Goal: Task Accomplishment & Management: Manage account settings

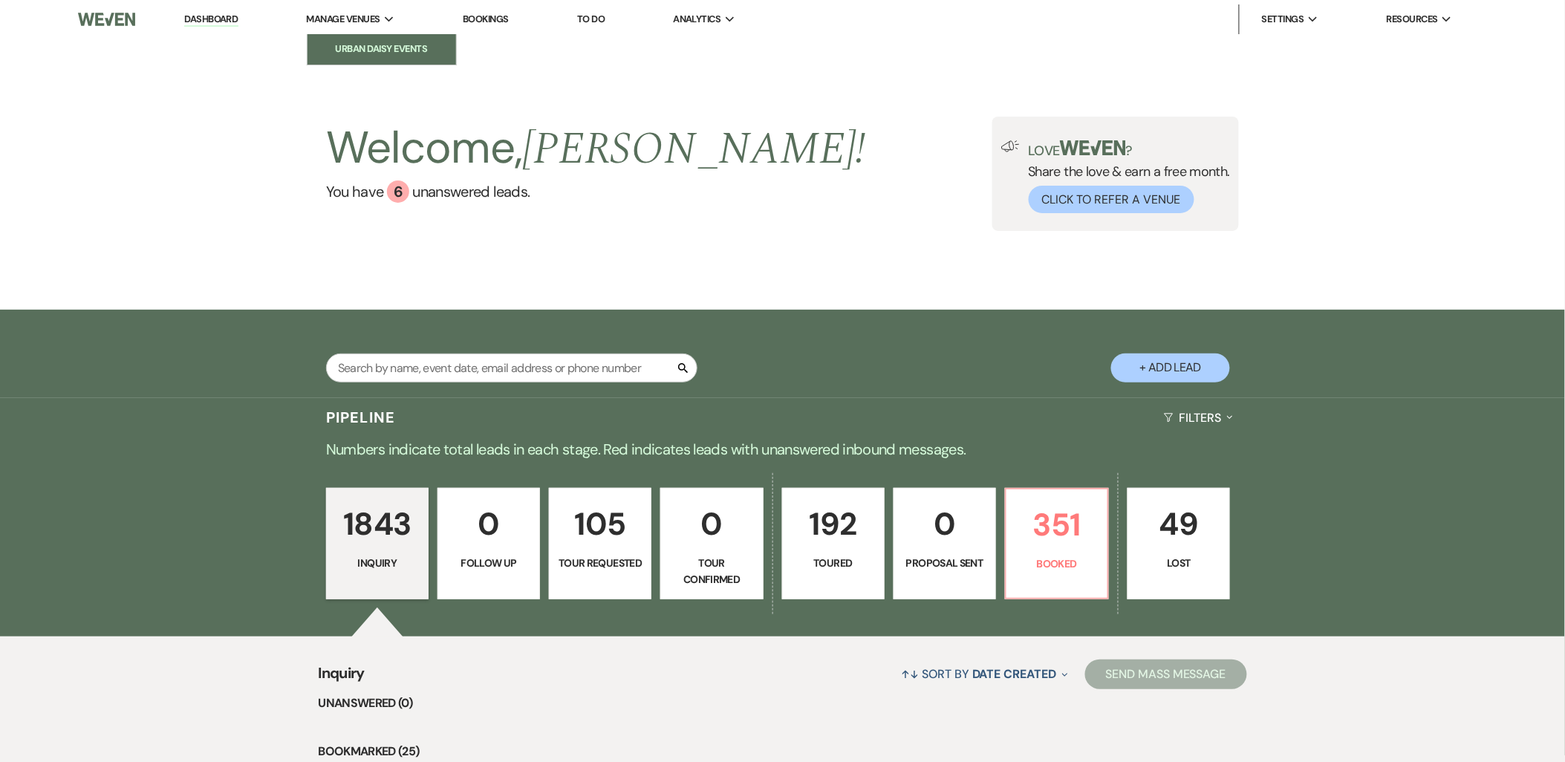
click at [364, 55] on li "Urban Daisy Events" at bounding box center [382, 49] width 134 height 15
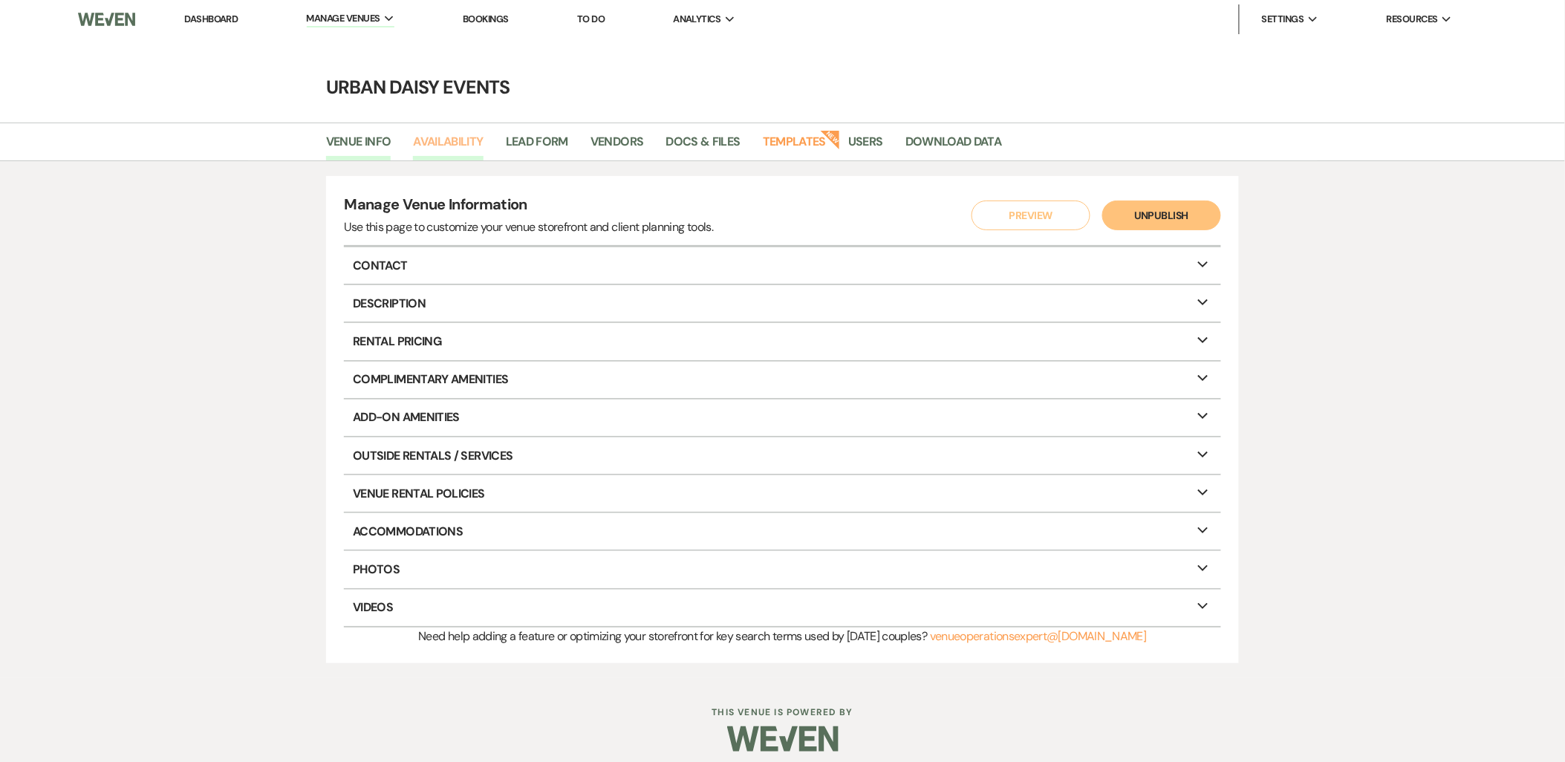
click at [435, 135] on link "Availability" at bounding box center [448, 146] width 70 height 28
select select "2"
select select "2026"
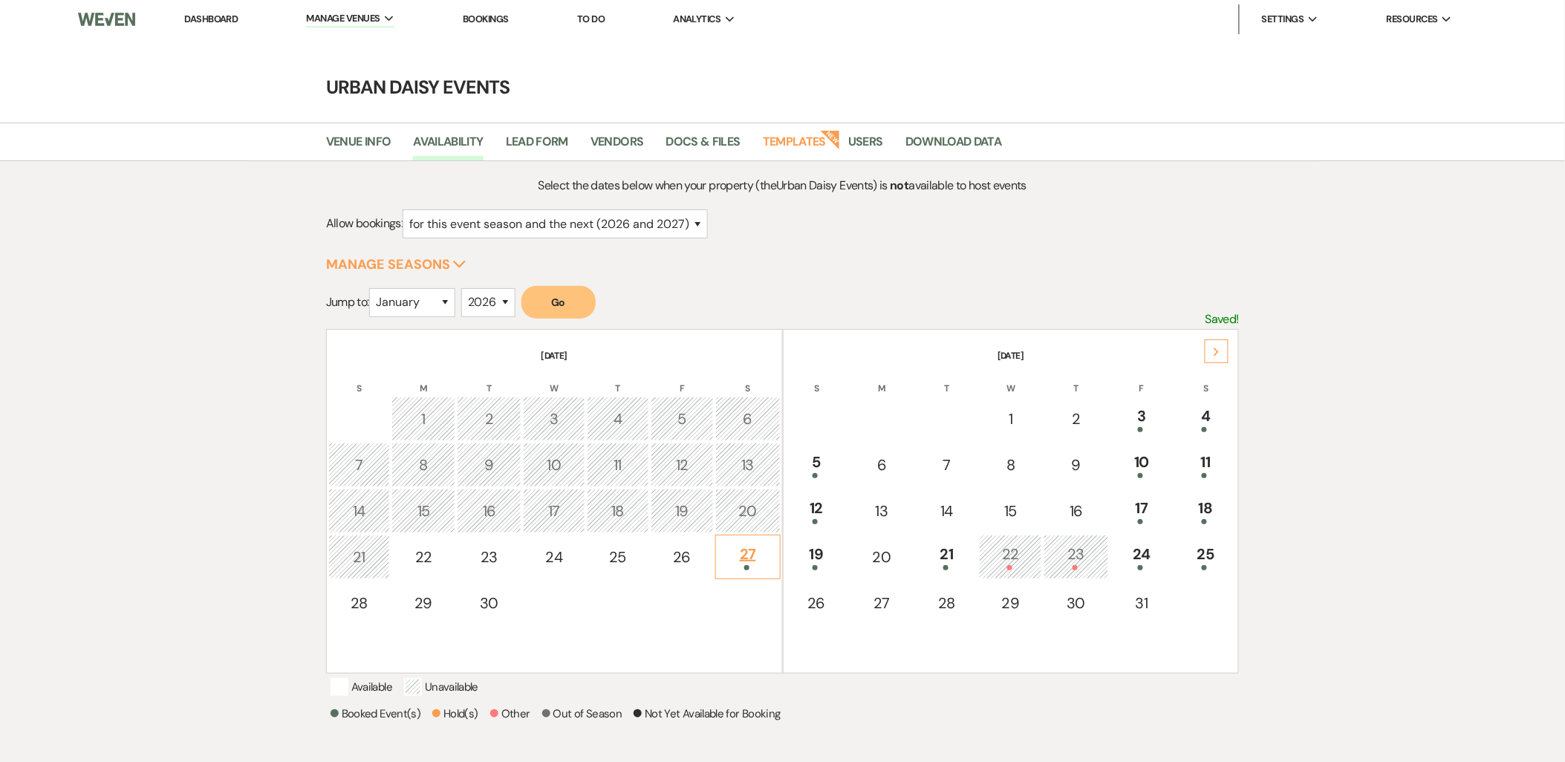
click at [737, 559] on div "27" at bounding box center [748, 556] width 48 height 27
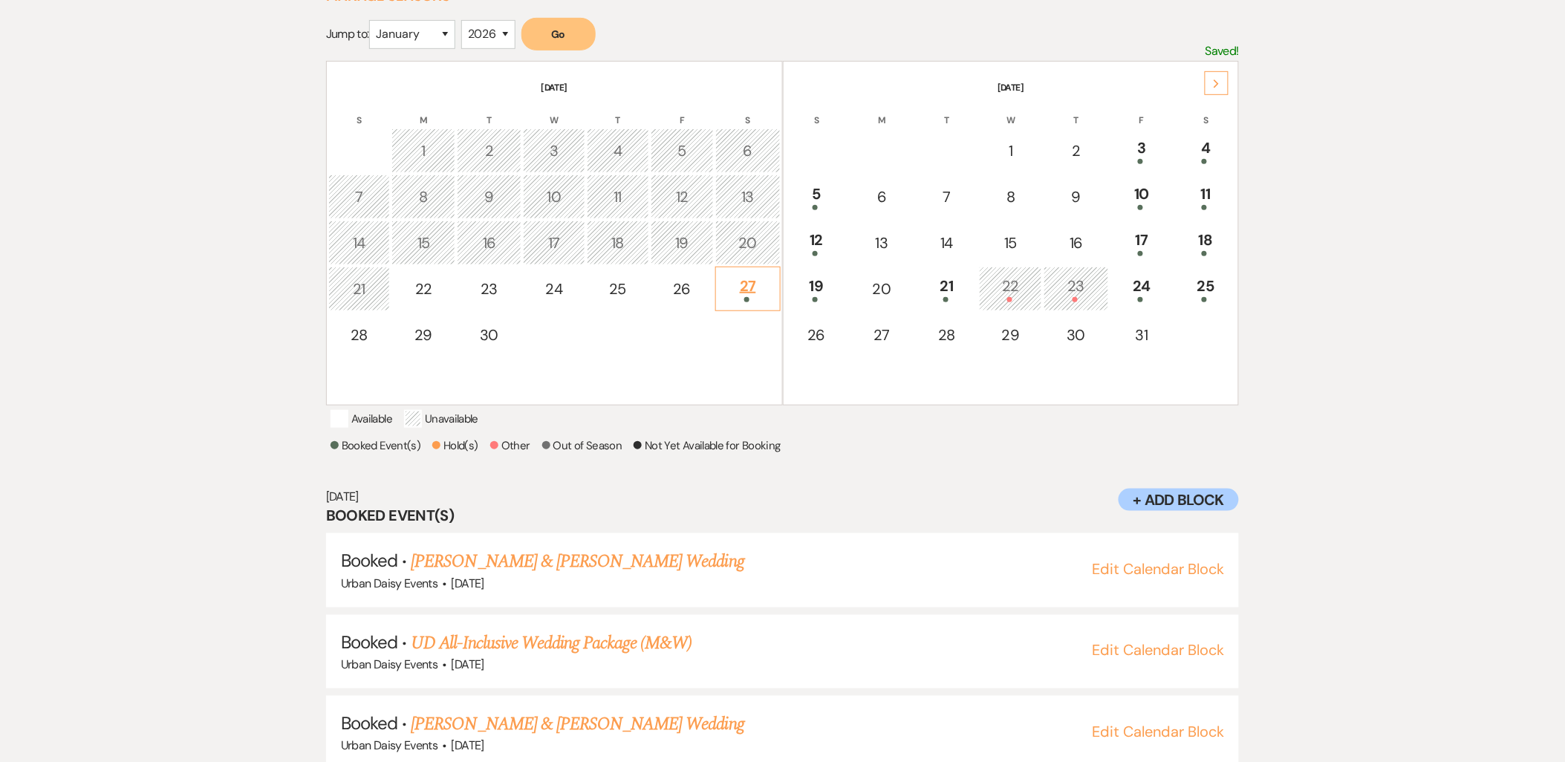
scroll to position [463, 0]
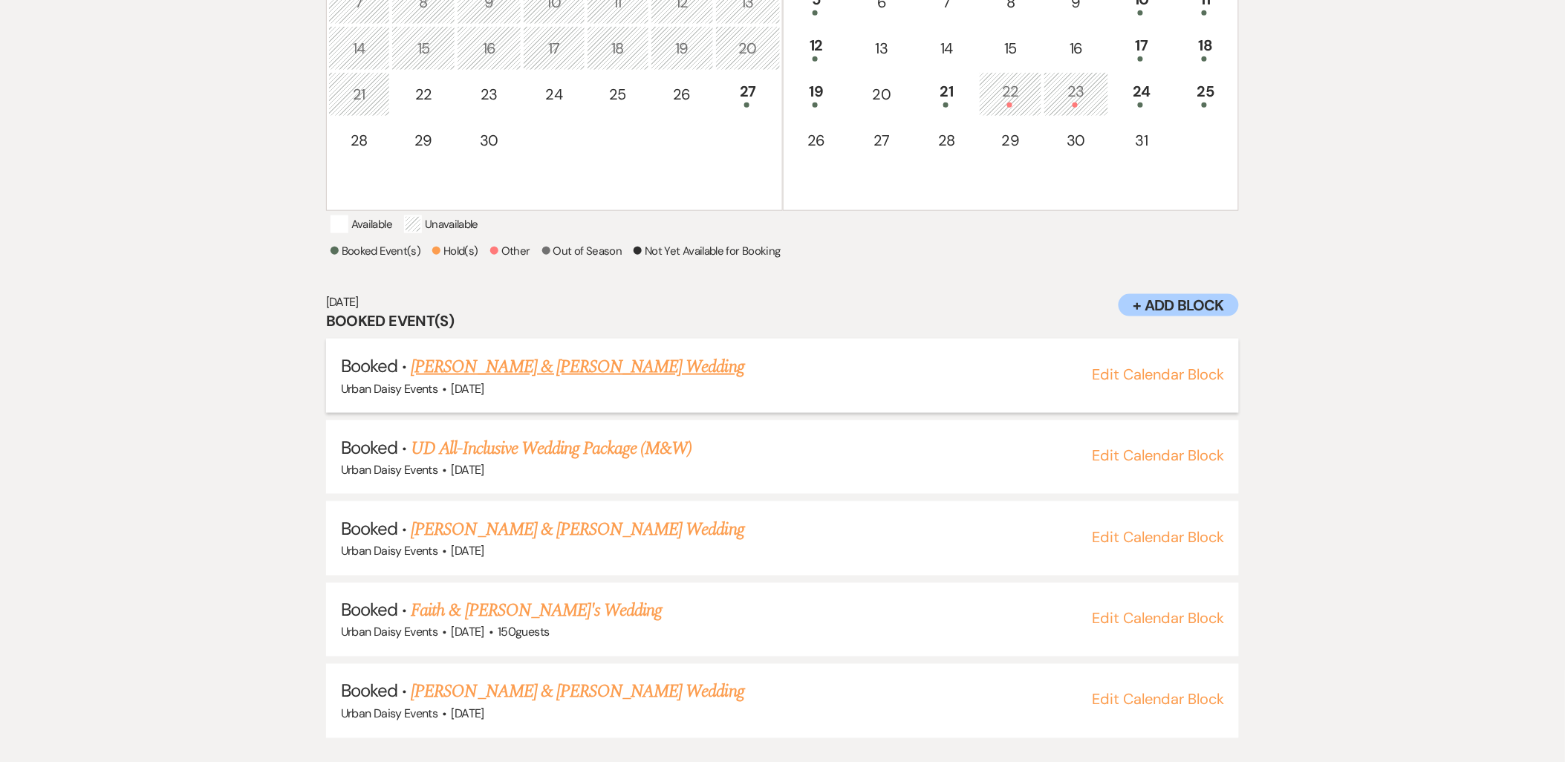
click at [502, 380] on link "[PERSON_NAME] & [PERSON_NAME] Wedding" at bounding box center [577, 367] width 333 height 27
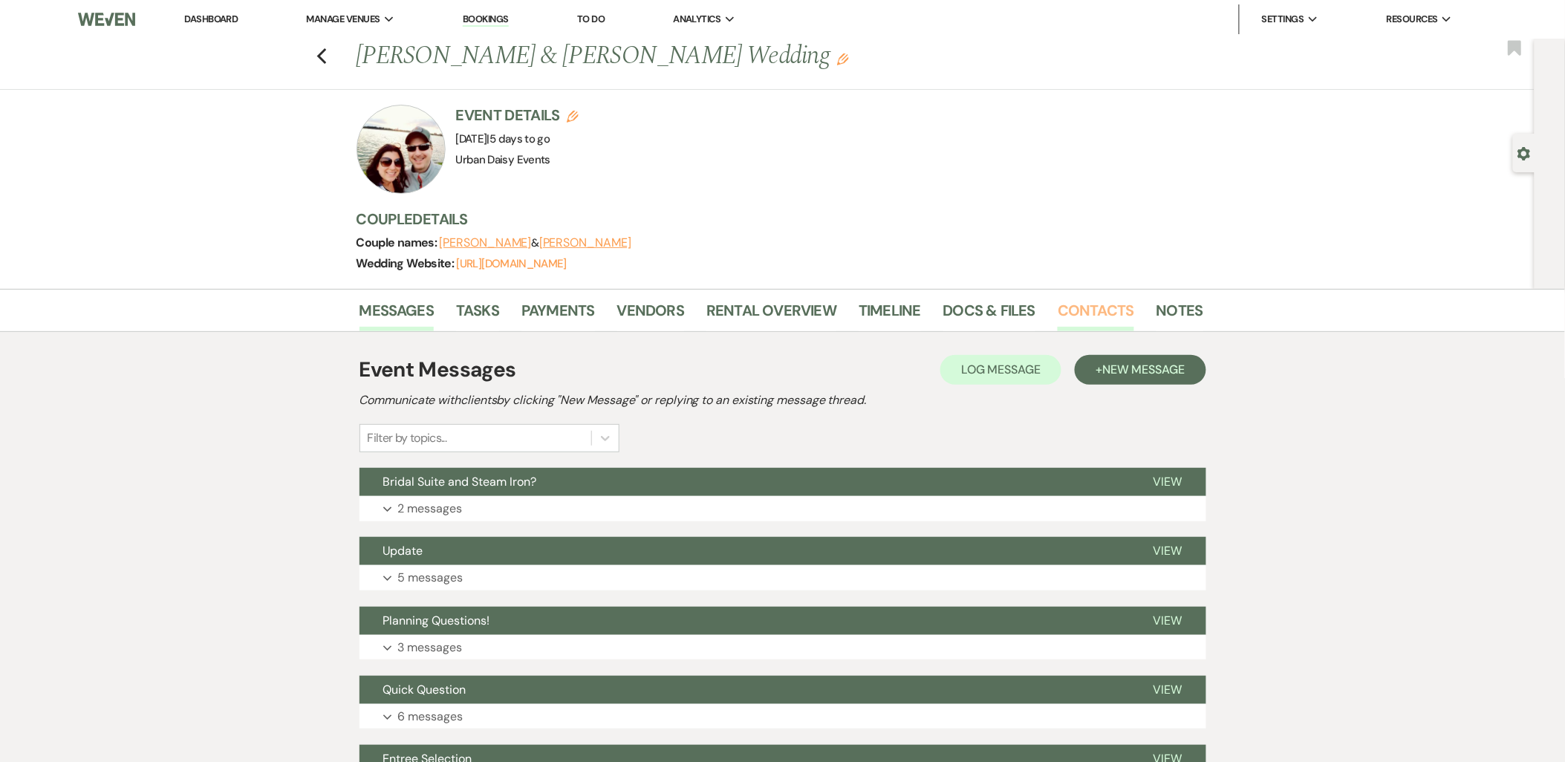
click at [1092, 318] on link "Contacts" at bounding box center [1096, 315] width 77 height 33
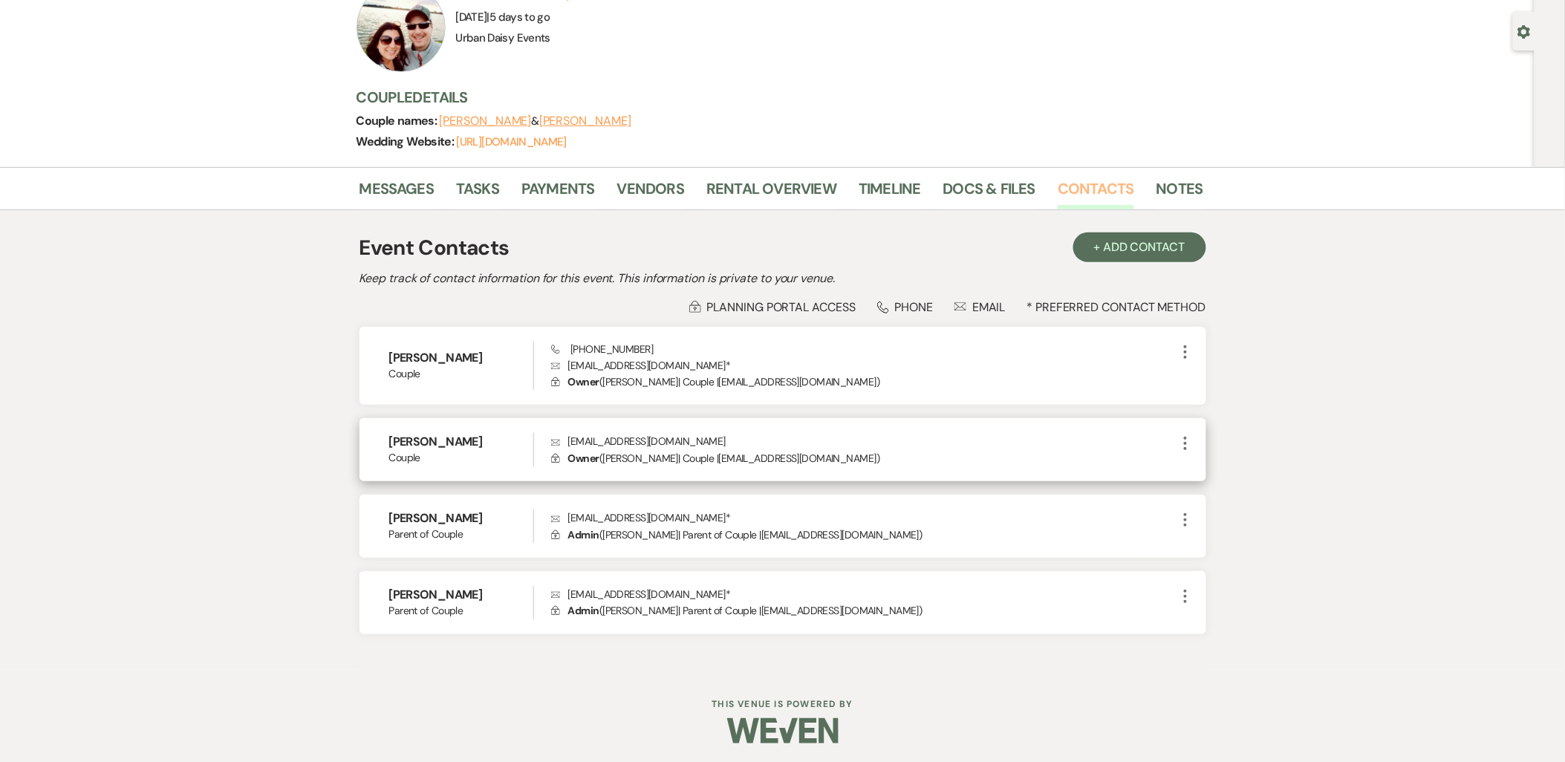
scroll to position [124, 0]
click at [663, 437] on p "Envelope [EMAIL_ADDRESS][DOMAIN_NAME]" at bounding box center [863, 439] width 625 height 16
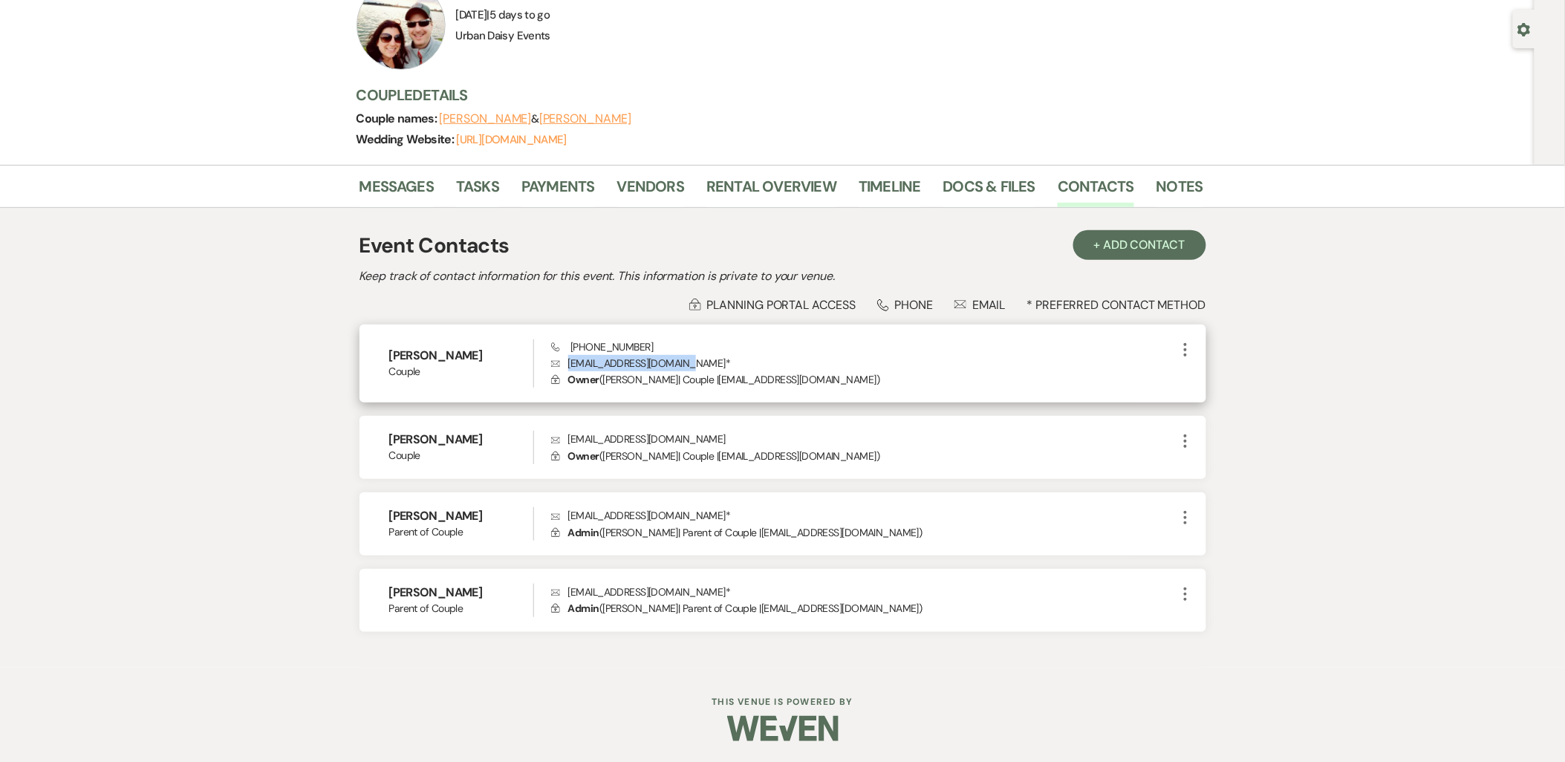
drag, startPoint x: 685, startPoint y: 363, endPoint x: 568, endPoint y: 360, distance: 117.4
click at [568, 360] on p "Envelope [EMAIL_ADDRESS][DOMAIN_NAME] *" at bounding box center [863, 363] width 625 height 16
copy p "[EMAIL_ADDRESS][DOMAIN_NAME]"
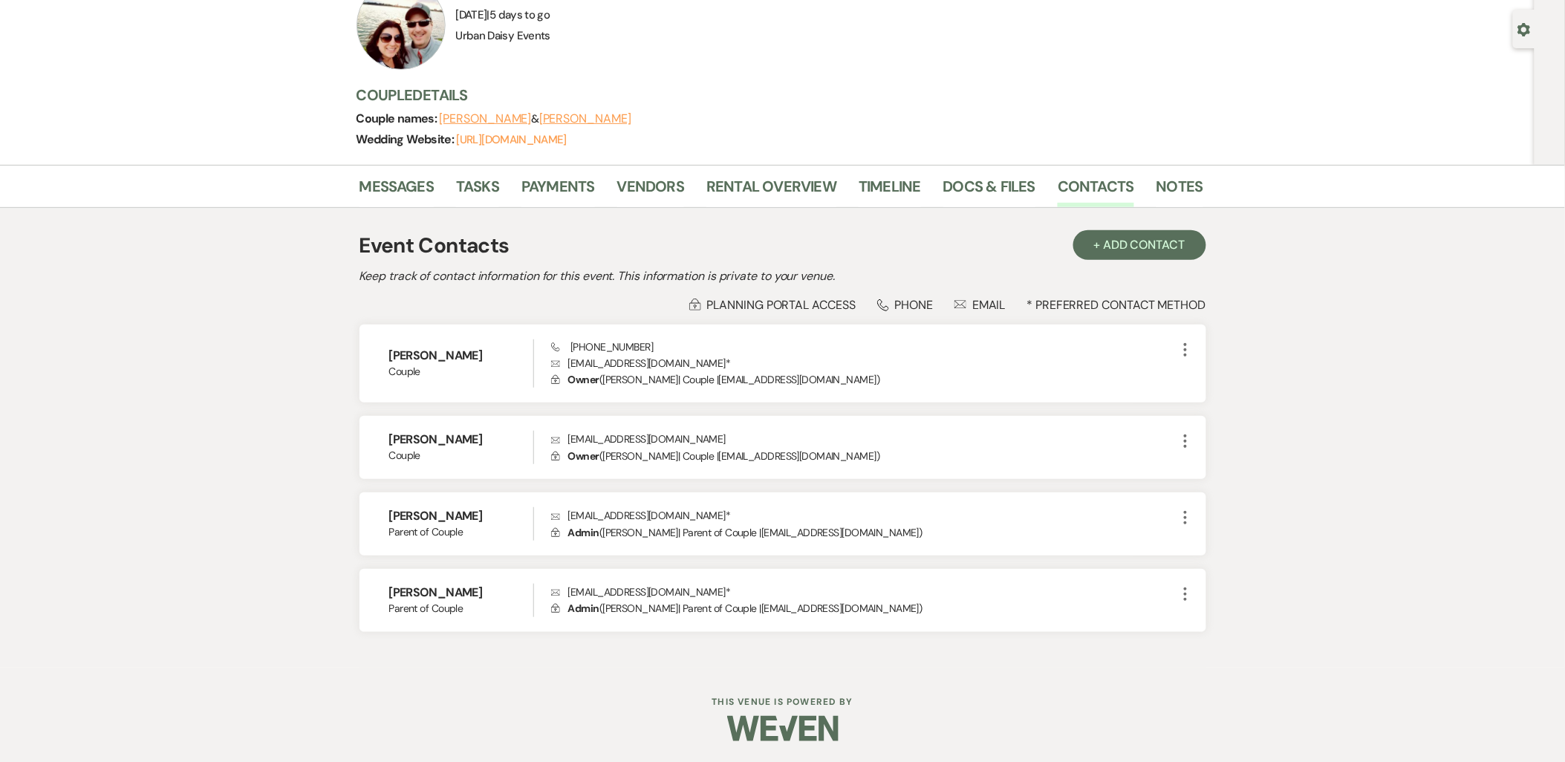
click at [392, 172] on li "Messages" at bounding box center [408, 190] width 97 height 36
click at [386, 176] on link "Messages" at bounding box center [397, 191] width 75 height 33
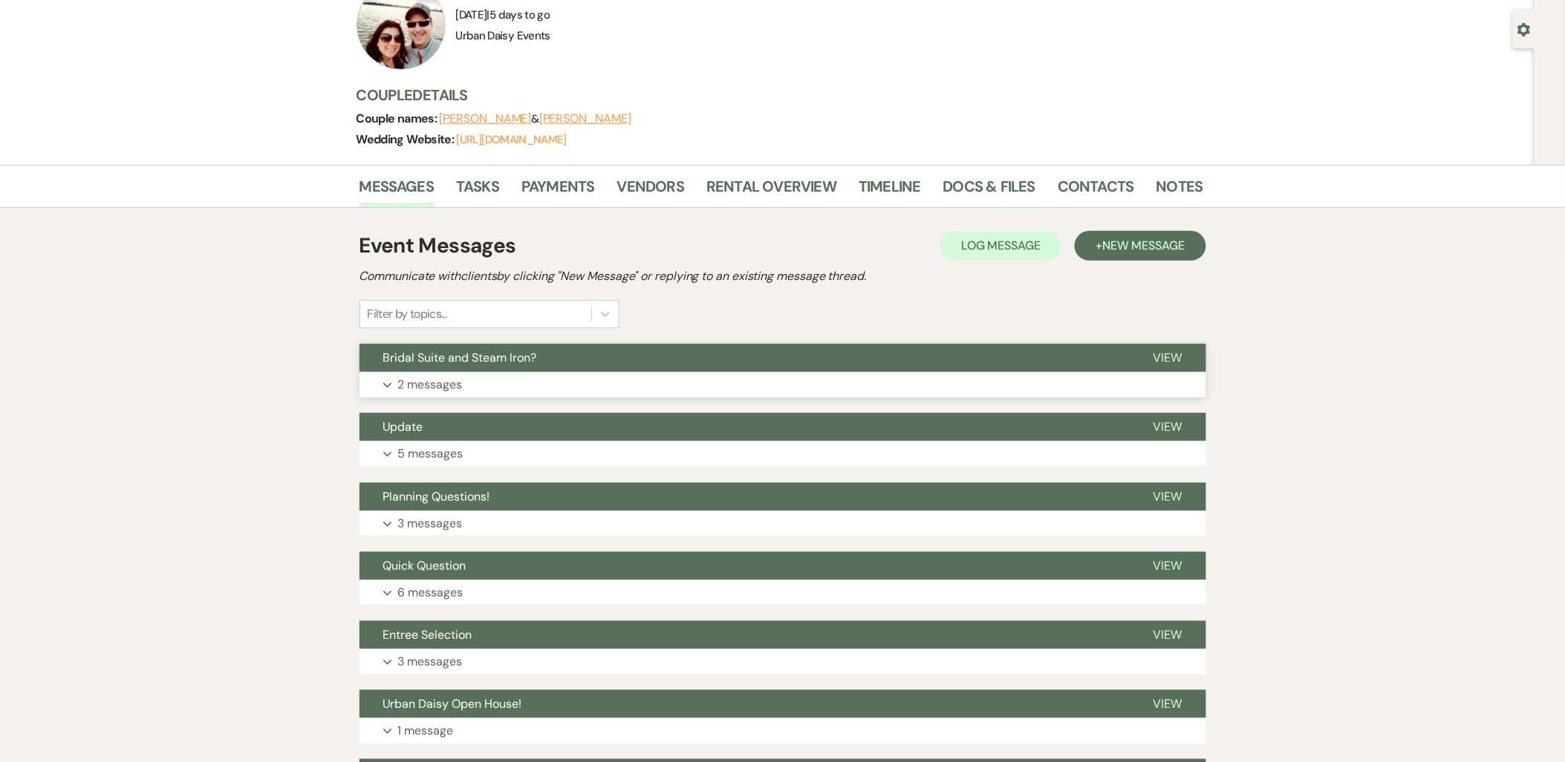
click at [533, 380] on button "Expand 2 messages" at bounding box center [783, 384] width 847 height 25
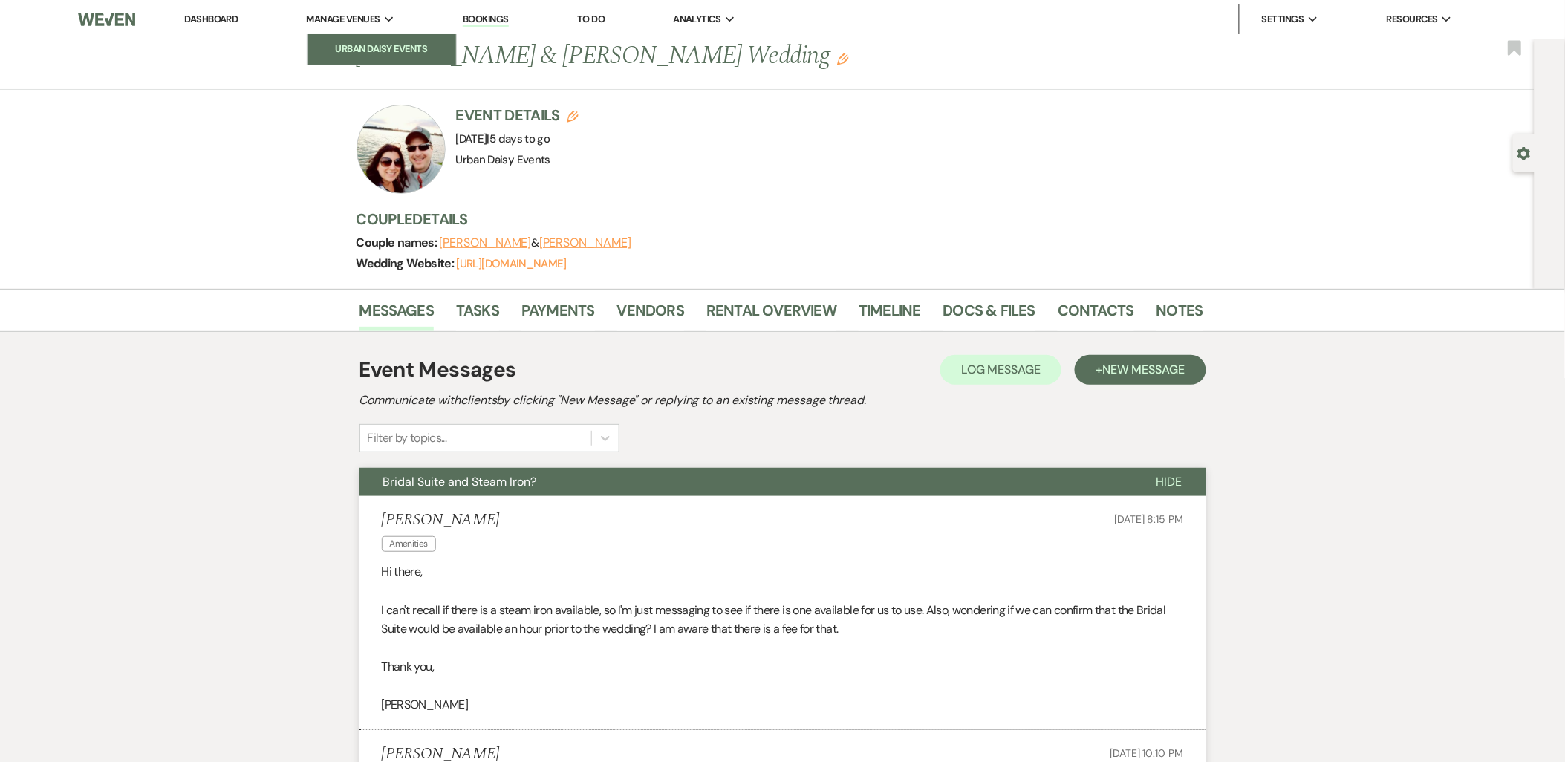
click at [366, 45] on li "Urban Daisy Events" at bounding box center [382, 49] width 134 height 15
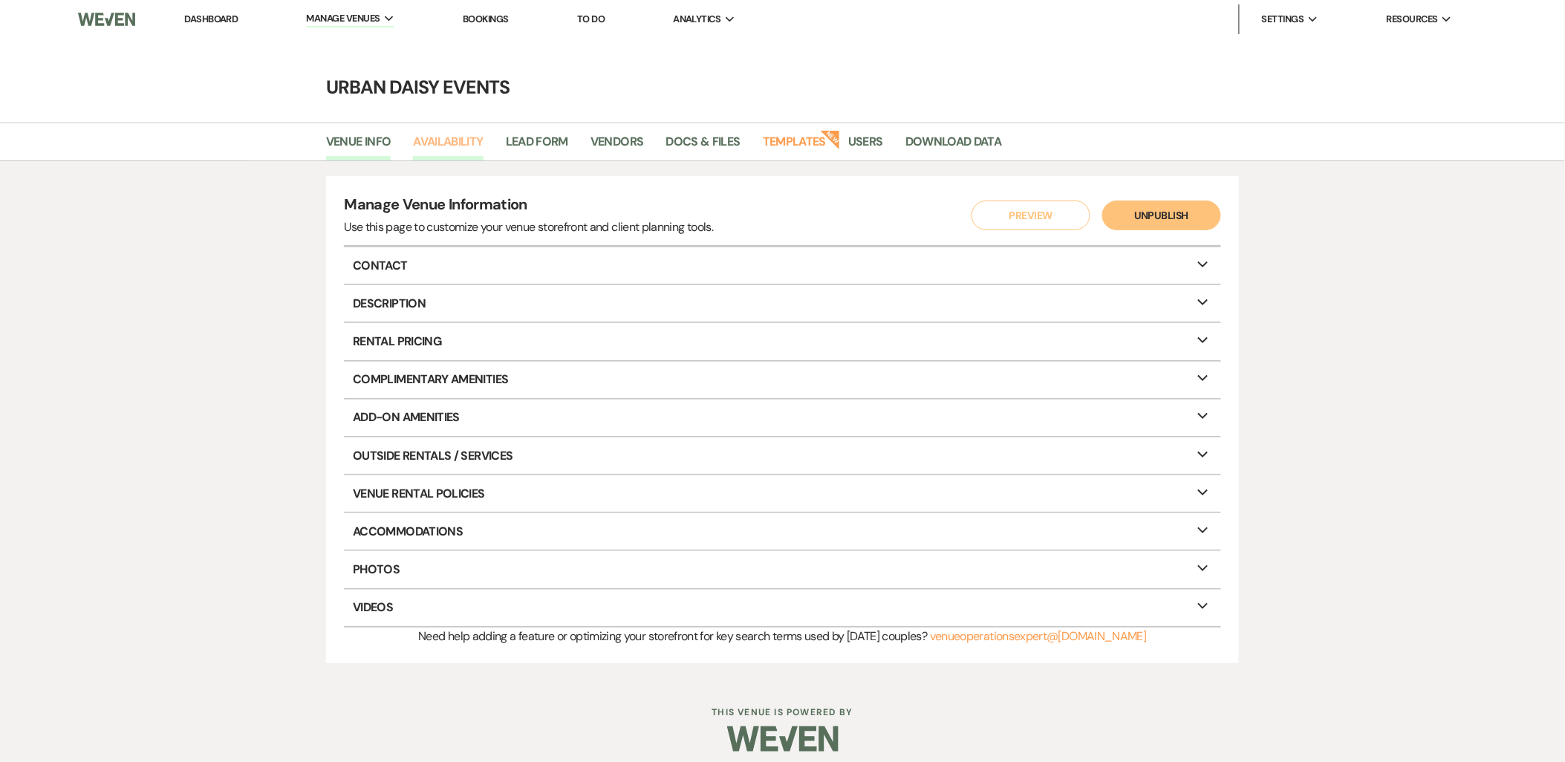
click at [473, 140] on link "Availability" at bounding box center [448, 146] width 70 height 28
select select "2"
select select "2026"
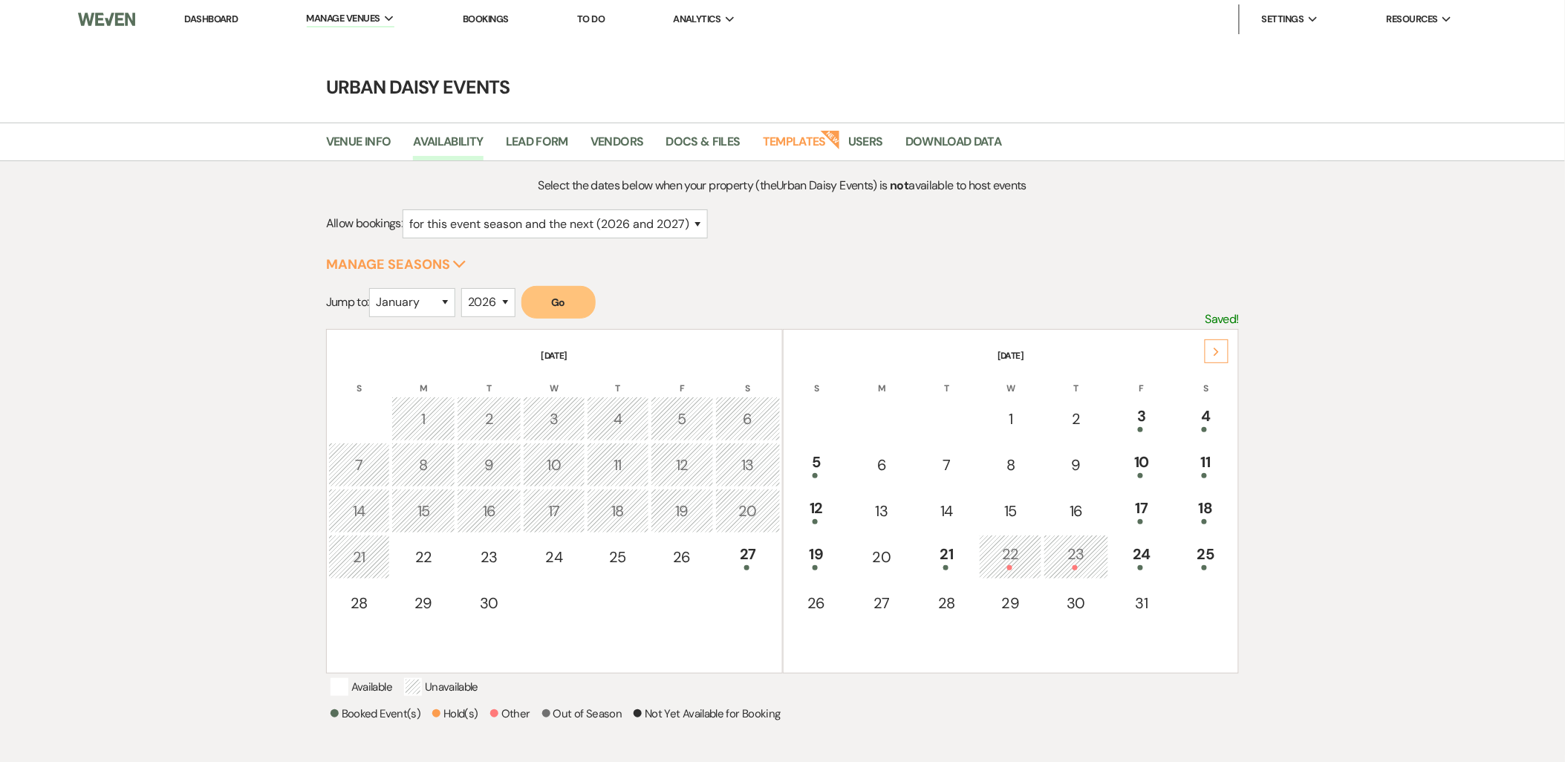
click at [1219, 345] on div "Next" at bounding box center [1217, 352] width 24 height 24
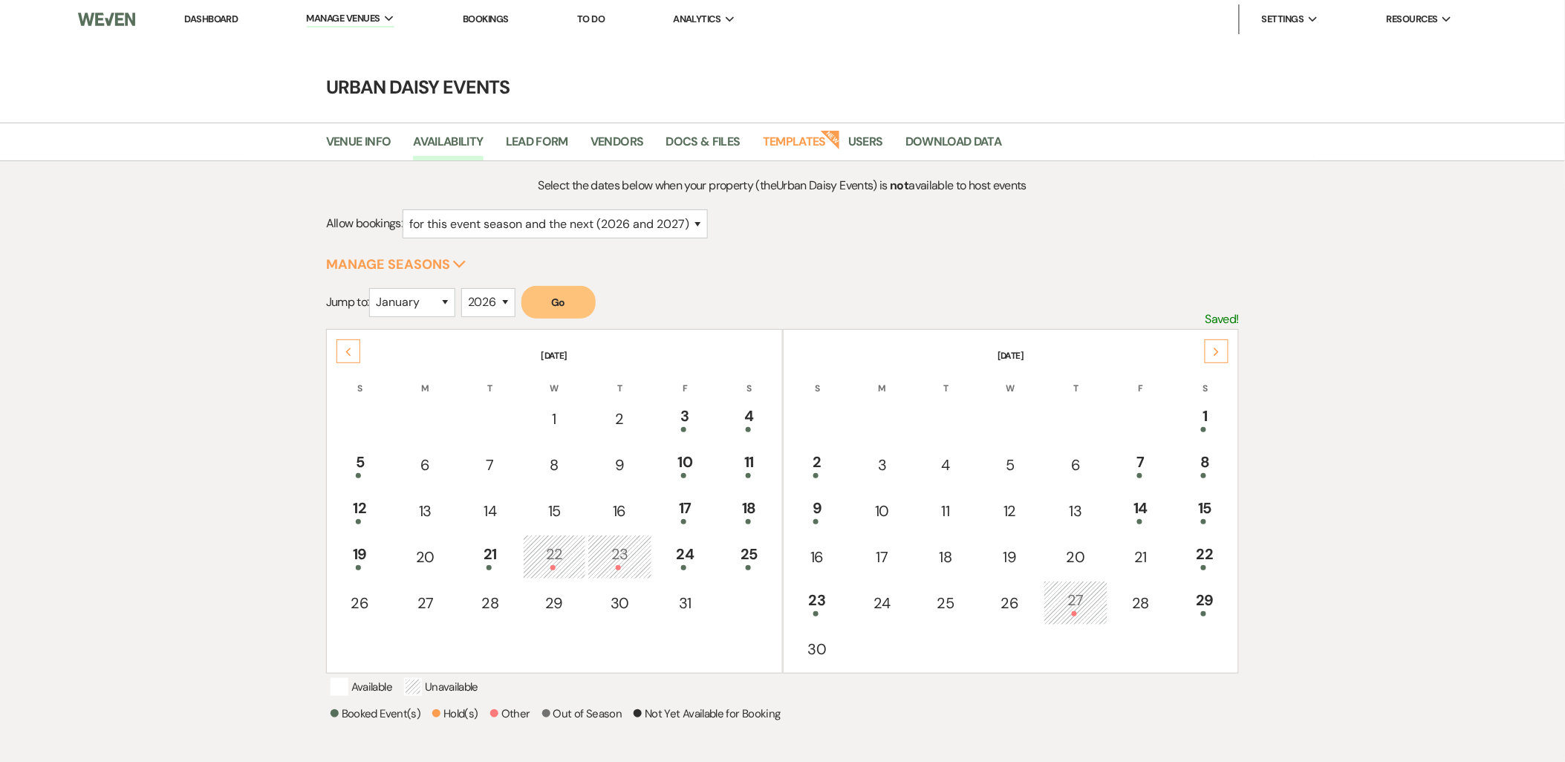
click at [1219, 345] on div "Next" at bounding box center [1217, 352] width 24 height 24
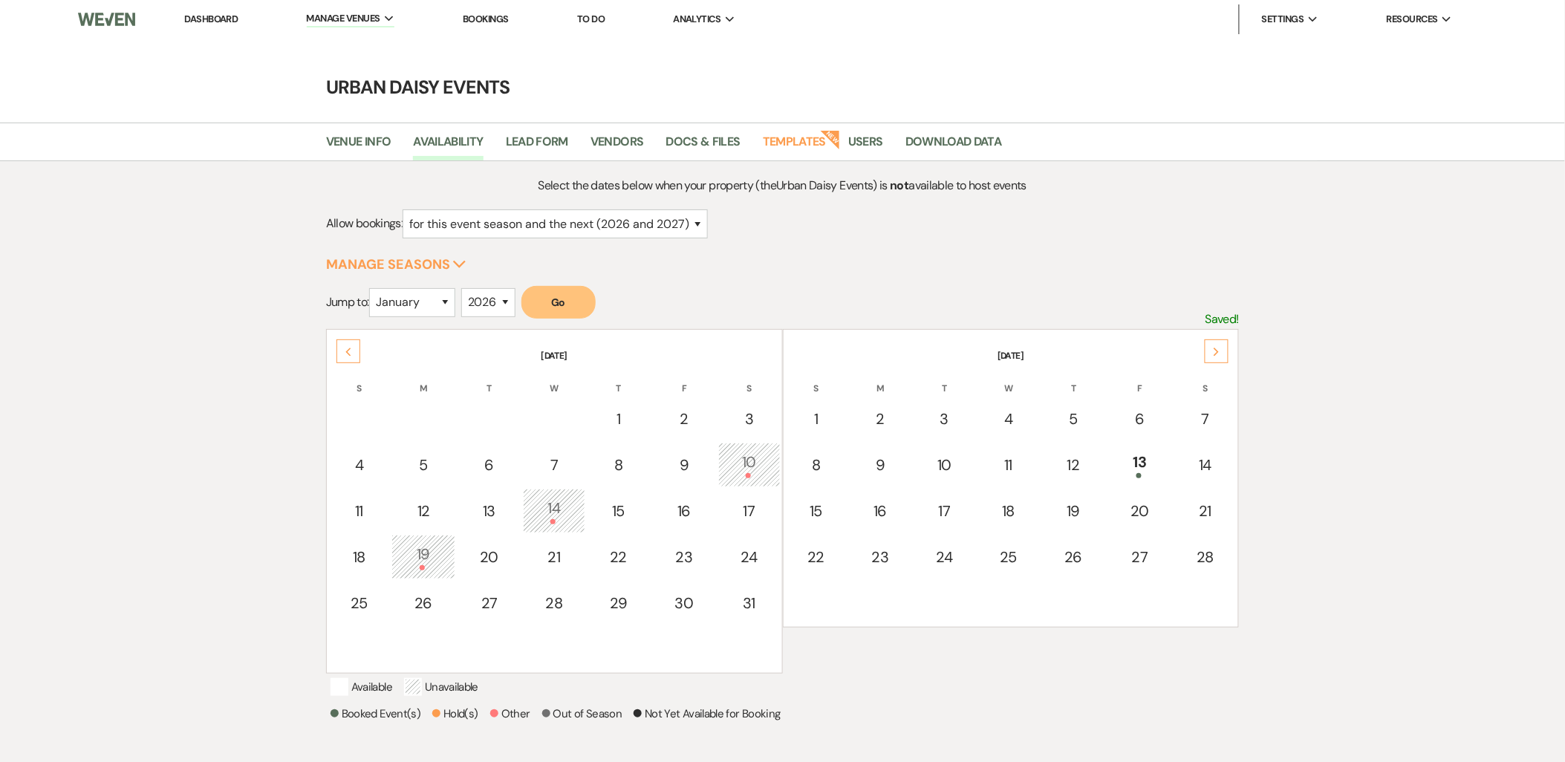
click at [1219, 345] on div "Next" at bounding box center [1217, 352] width 24 height 24
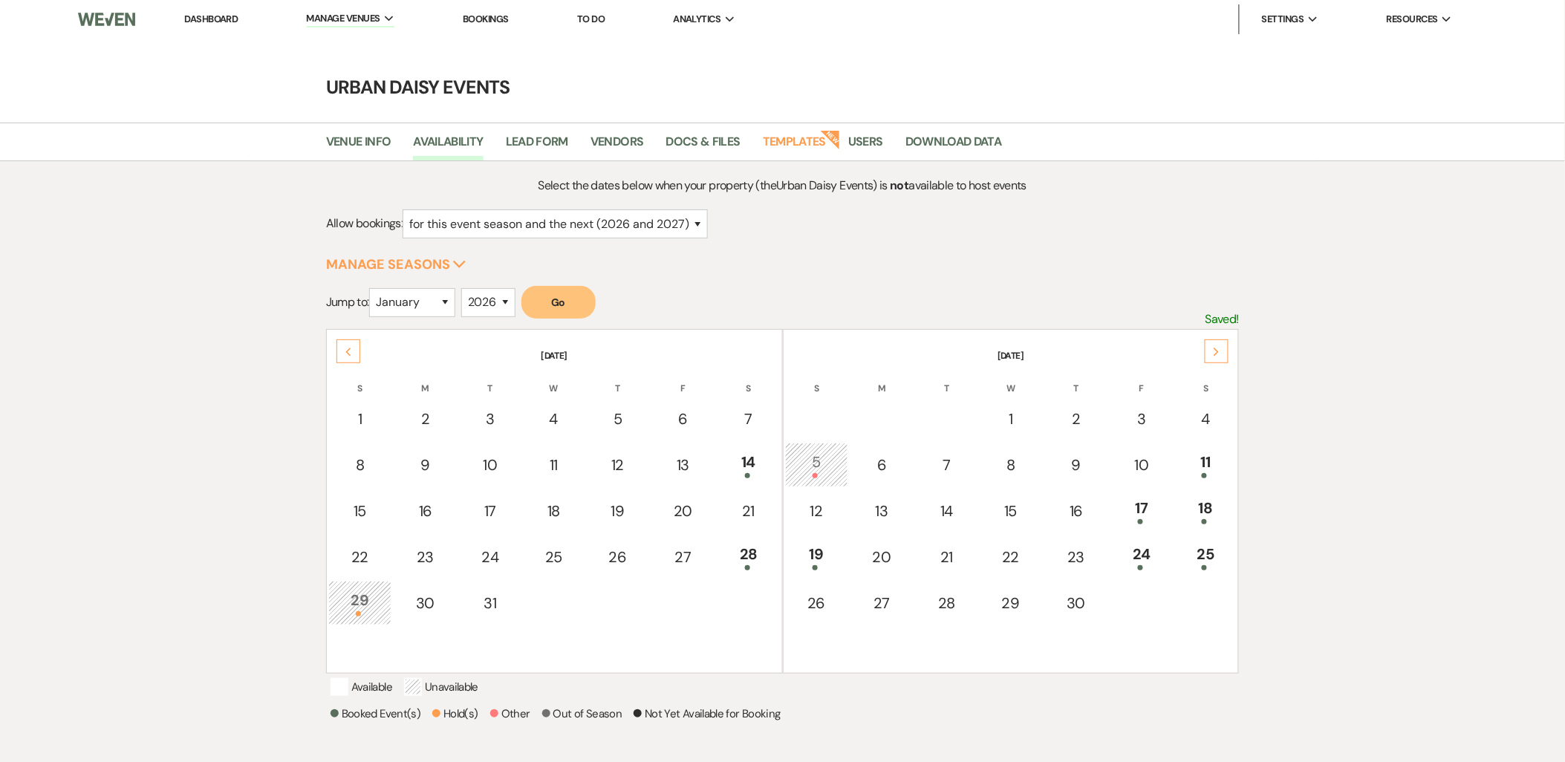
click at [1219, 345] on div "Next" at bounding box center [1217, 352] width 24 height 24
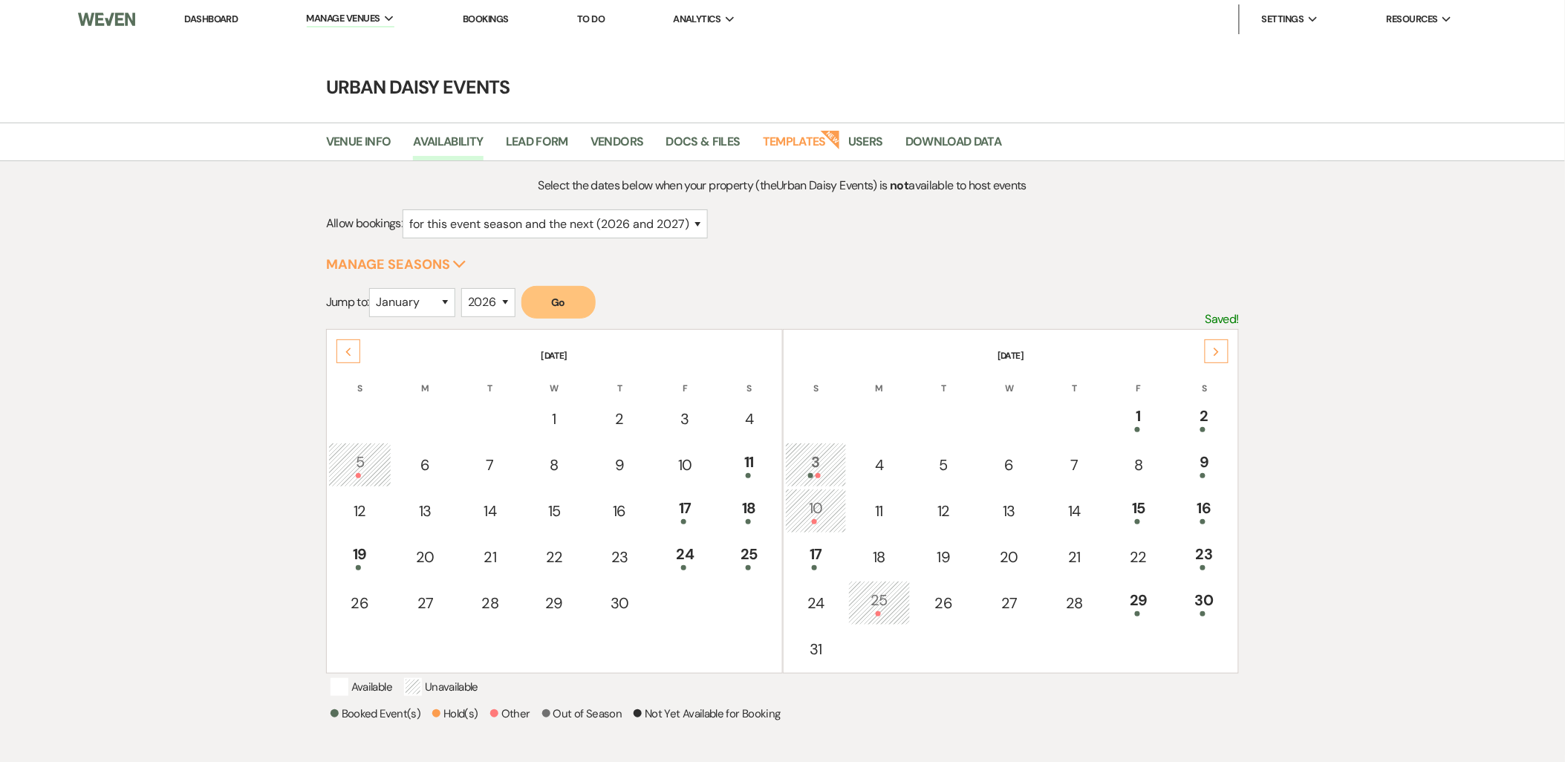
click at [1219, 345] on div "Next" at bounding box center [1217, 352] width 24 height 24
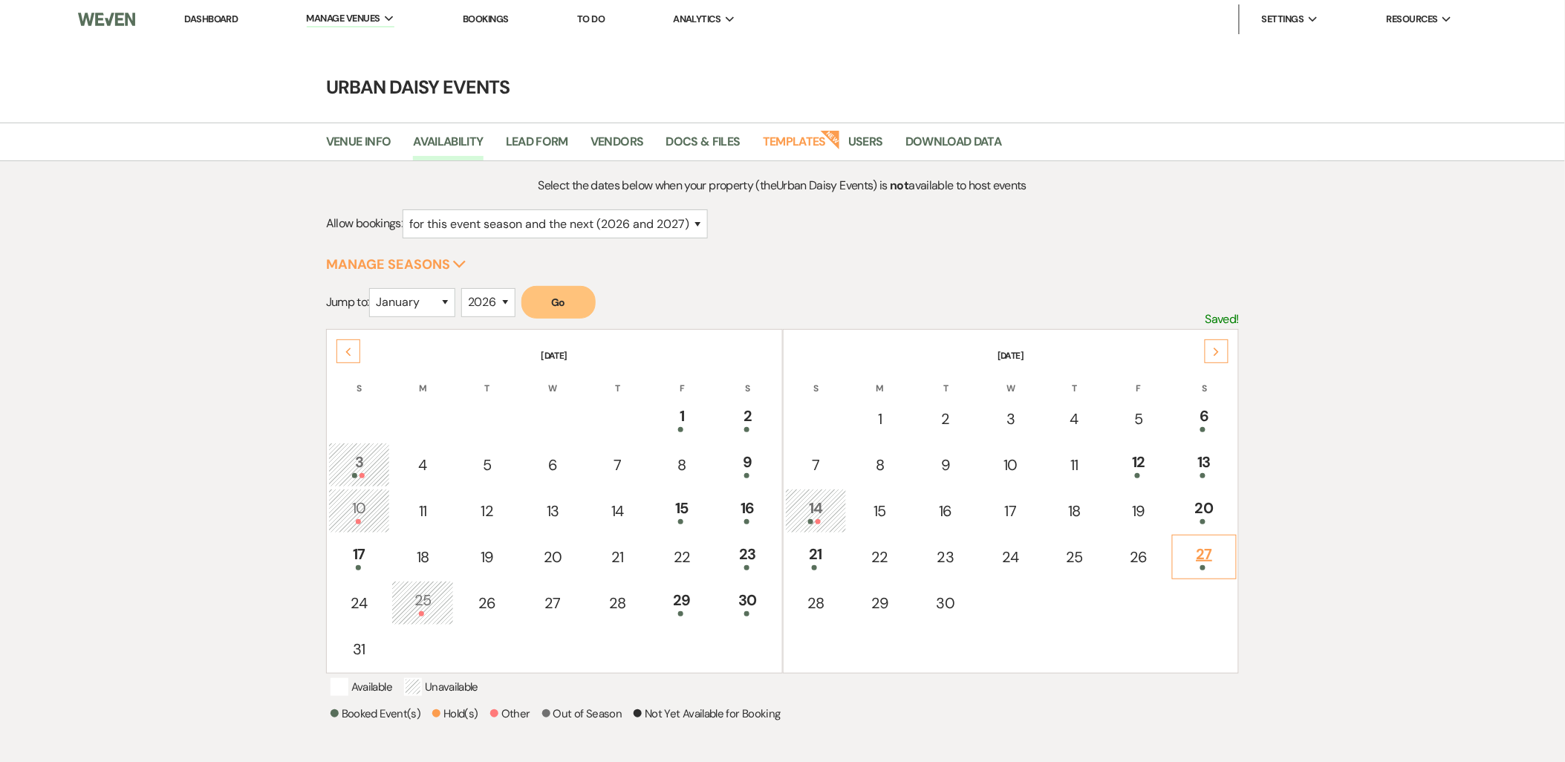
click at [1209, 536] on td "27" at bounding box center [1204, 557] width 65 height 45
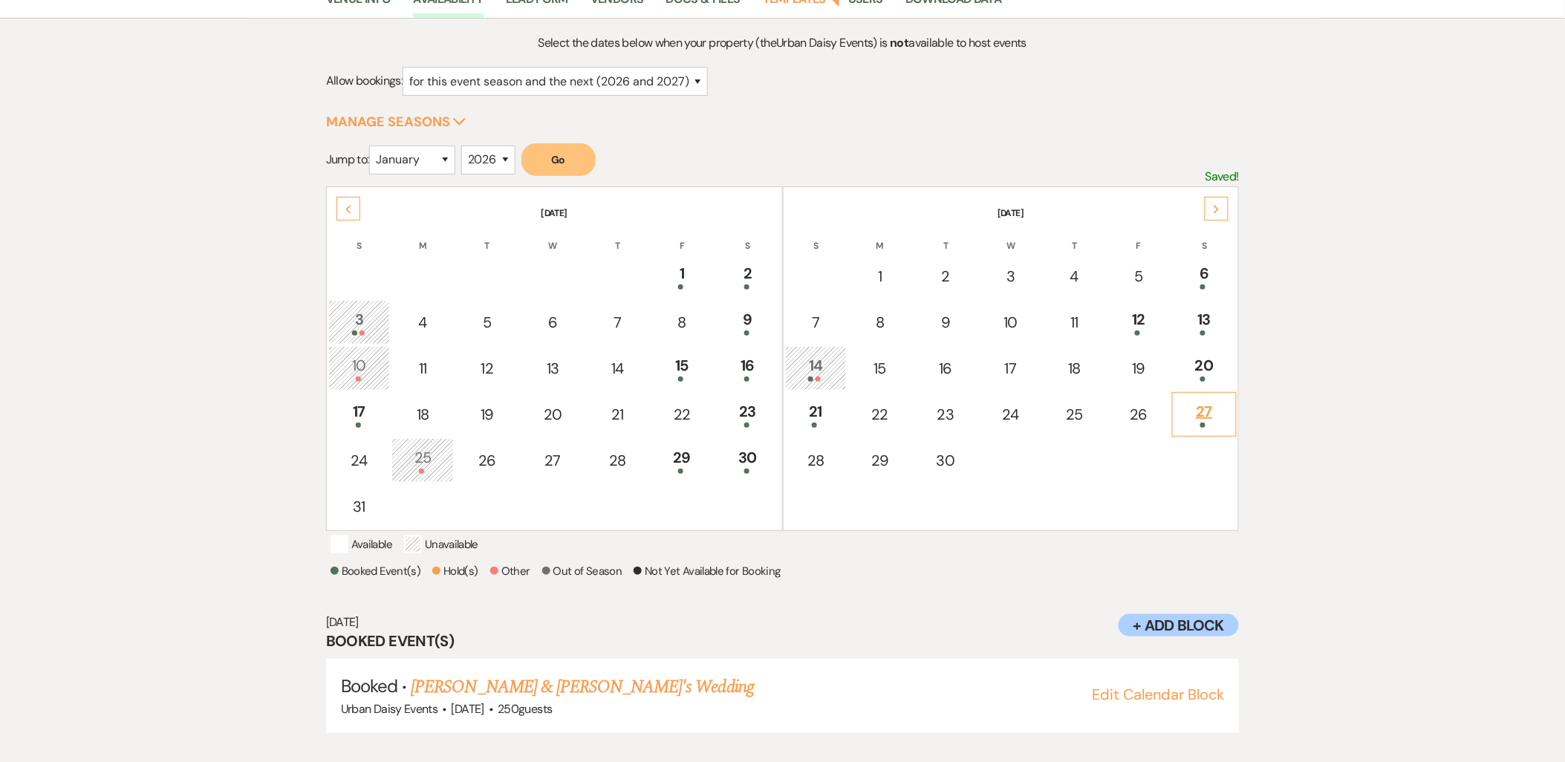
scroll to position [155, 0]
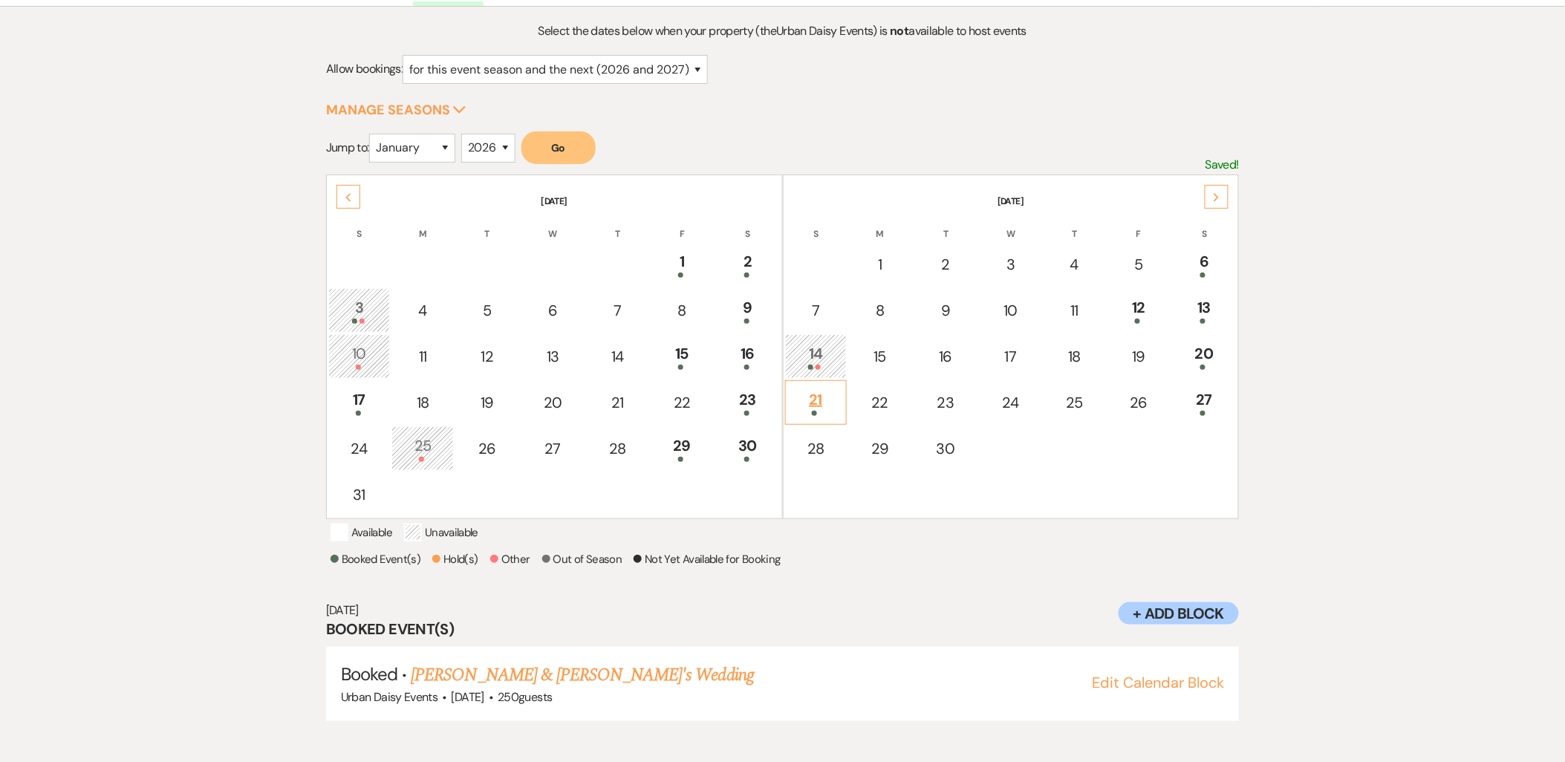
click at [803, 411] on div at bounding box center [817, 413] width 46 height 5
click at [812, 365] on span at bounding box center [810, 367] width 5 height 5
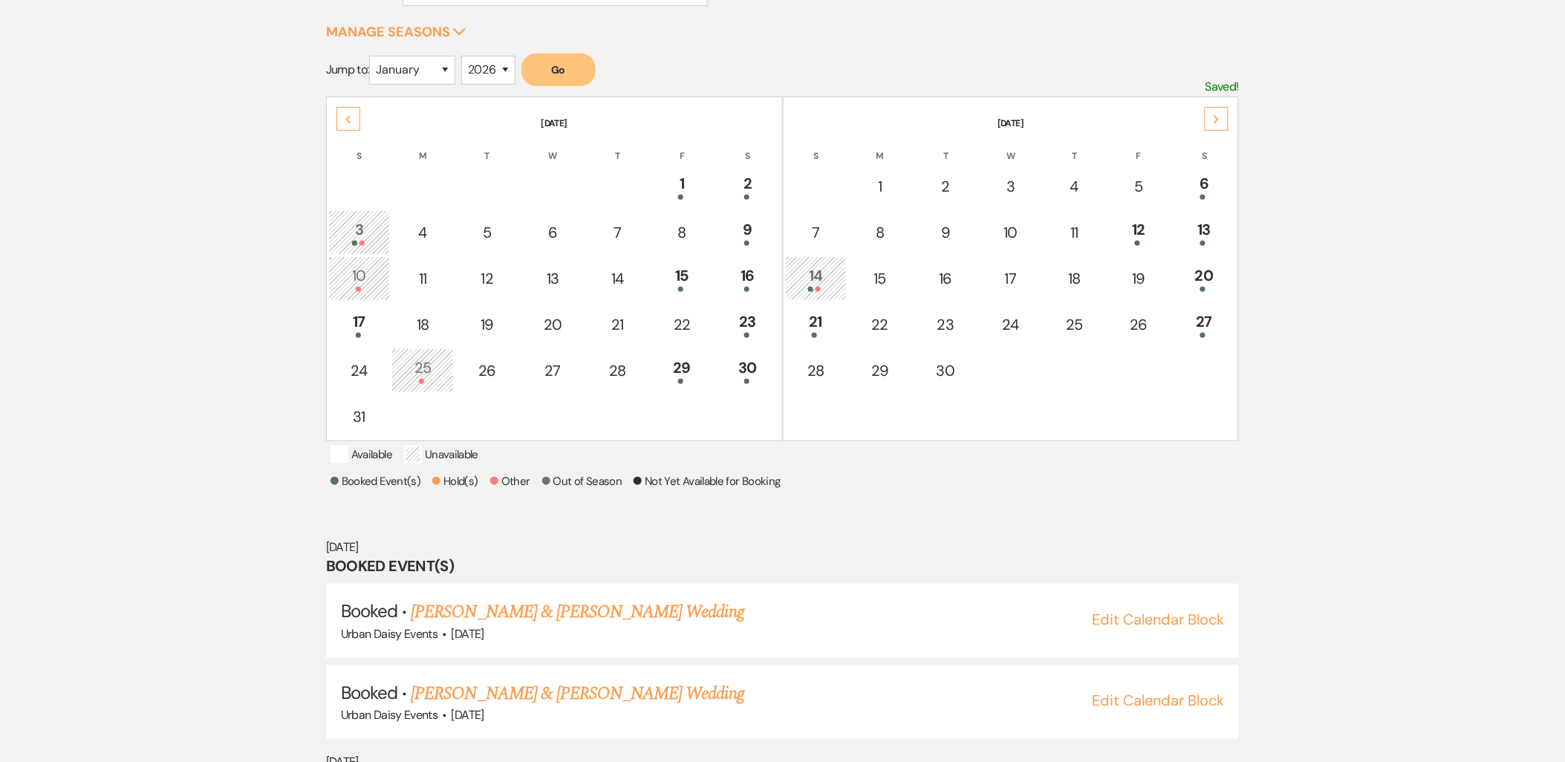
scroll to position [350, 0]
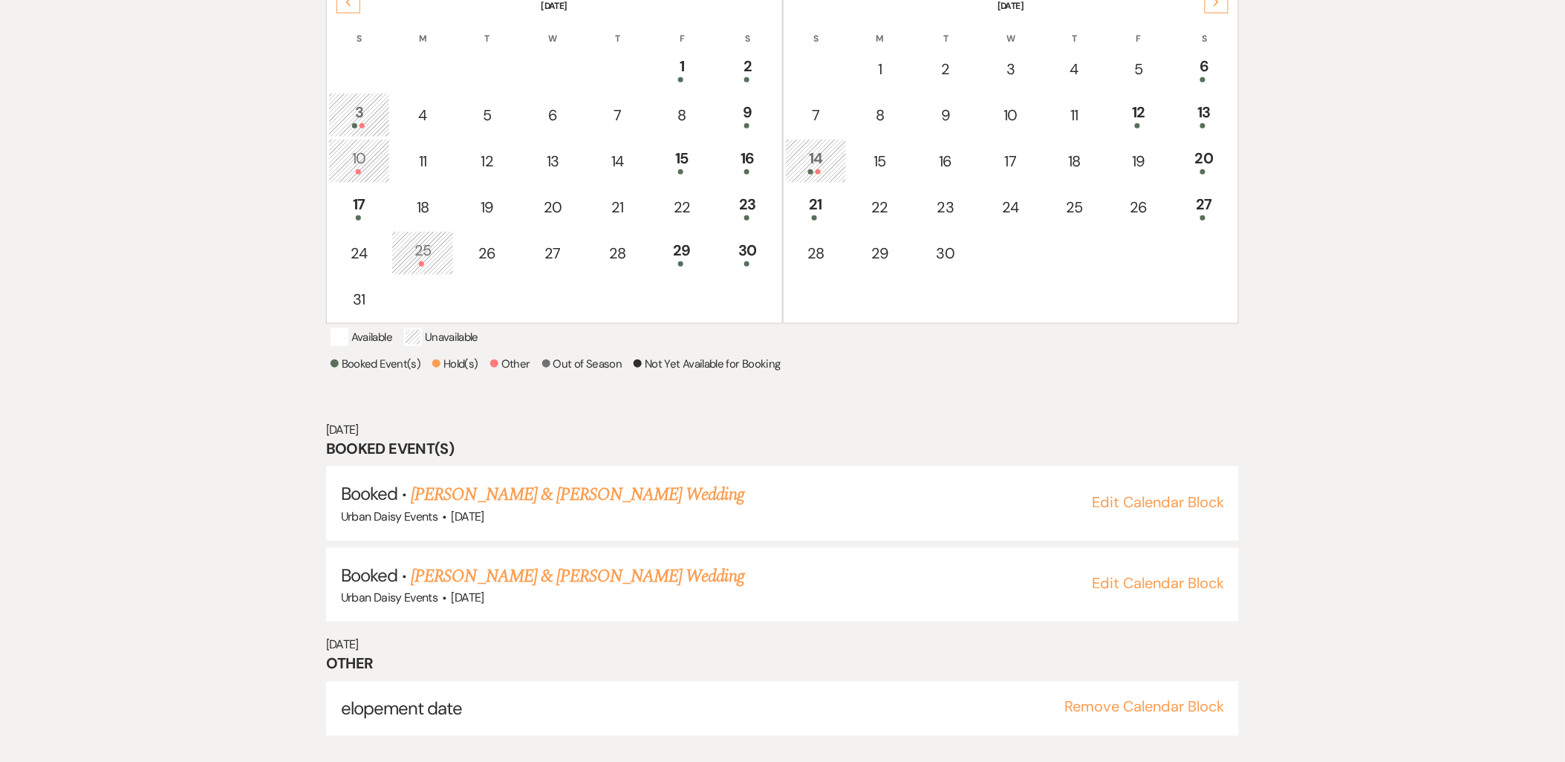
click at [814, 165] on div "14" at bounding box center [817, 160] width 46 height 27
click at [807, 186] on td "21" at bounding box center [816, 207] width 62 height 45
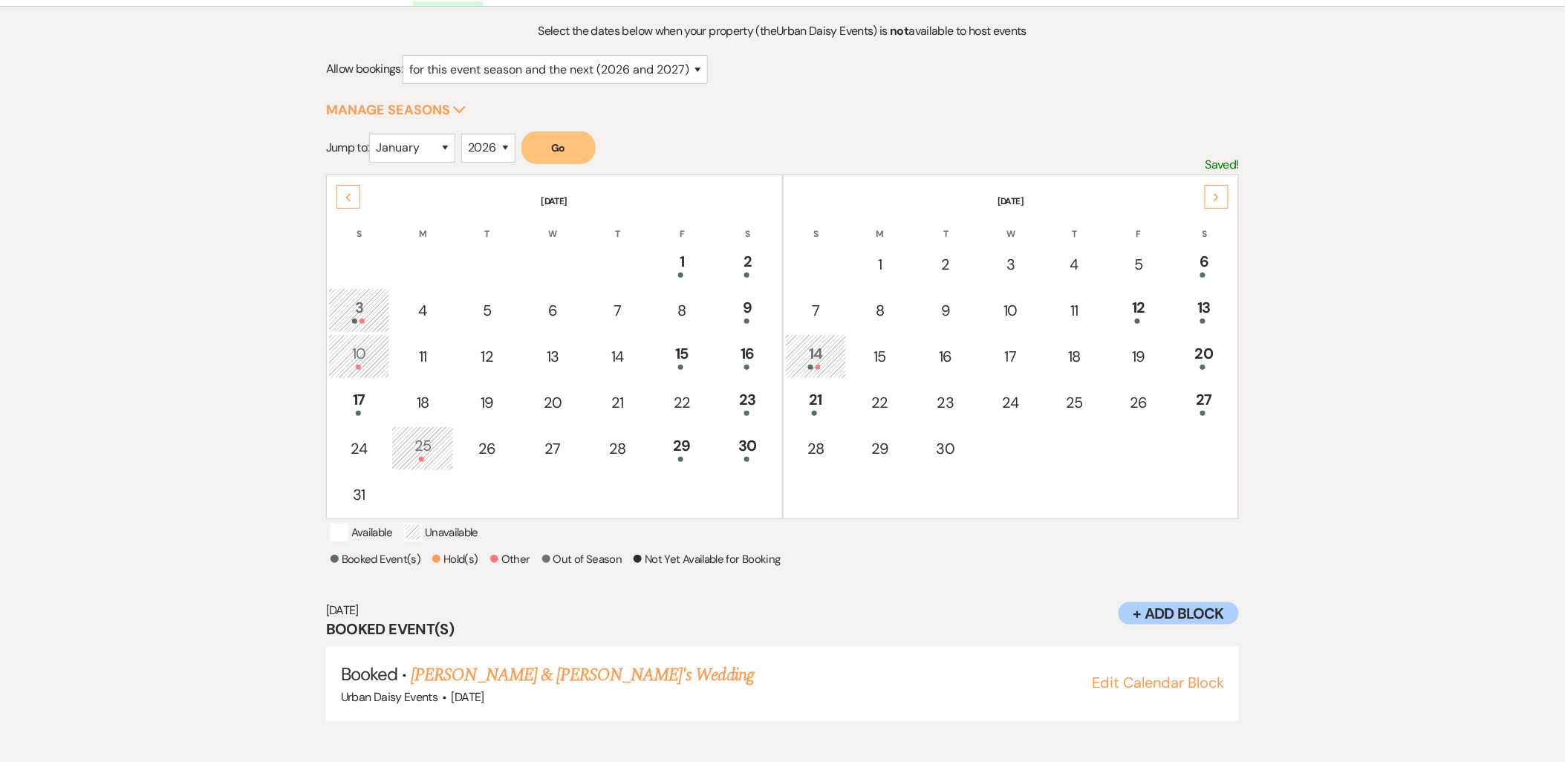
scroll to position [0, 0]
